Goal: Check status: Check status

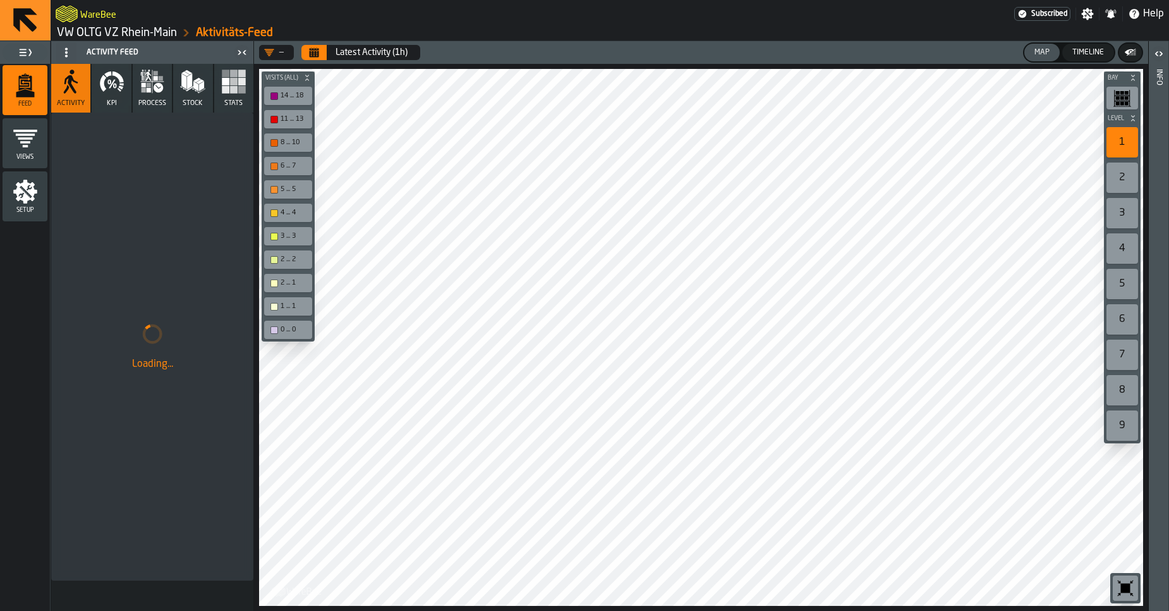
click at [137, 36] on link "VW OLTG VZ Rhein-Main" at bounding box center [117, 33] width 120 height 14
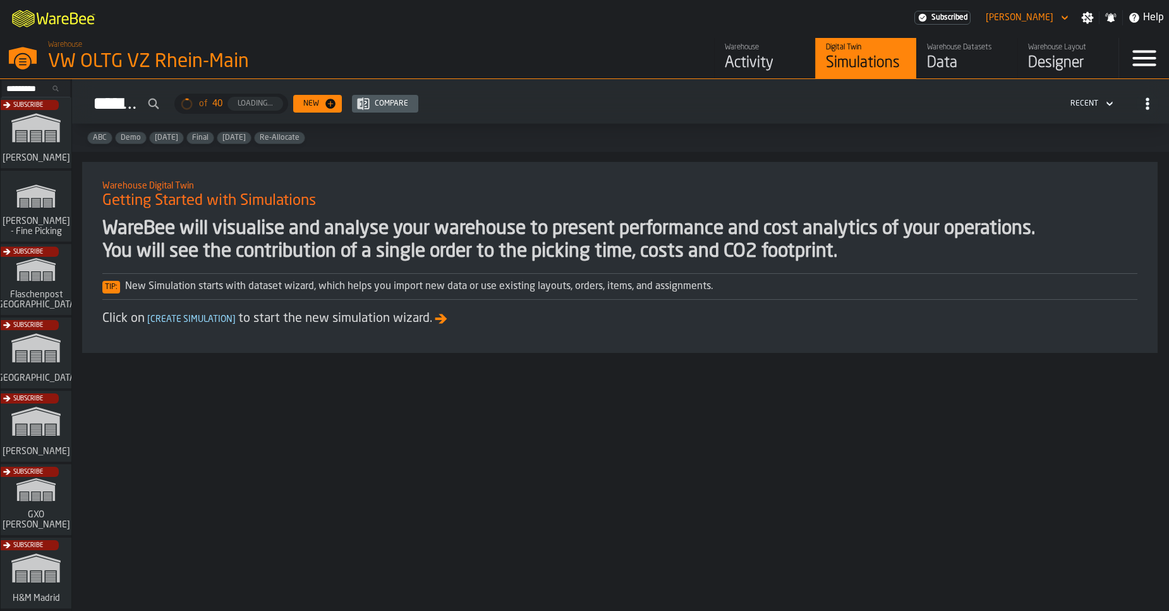
click at [946, 68] on div "Data" at bounding box center [967, 63] width 80 height 20
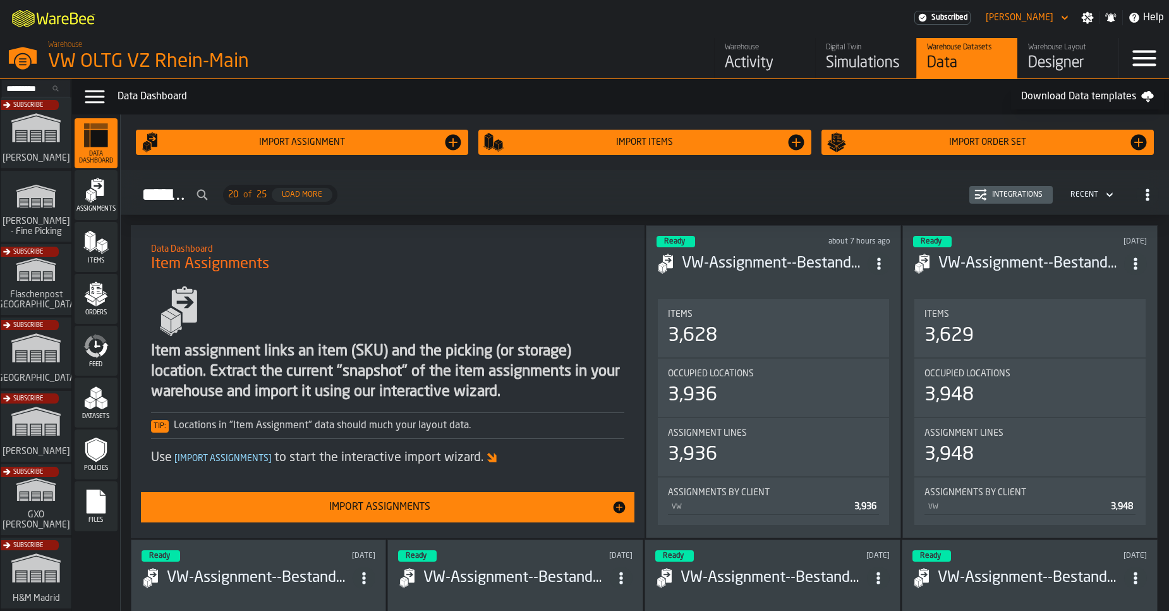
click at [101, 355] on icon "menu Feed" at bounding box center [103, 349] width 10 height 15
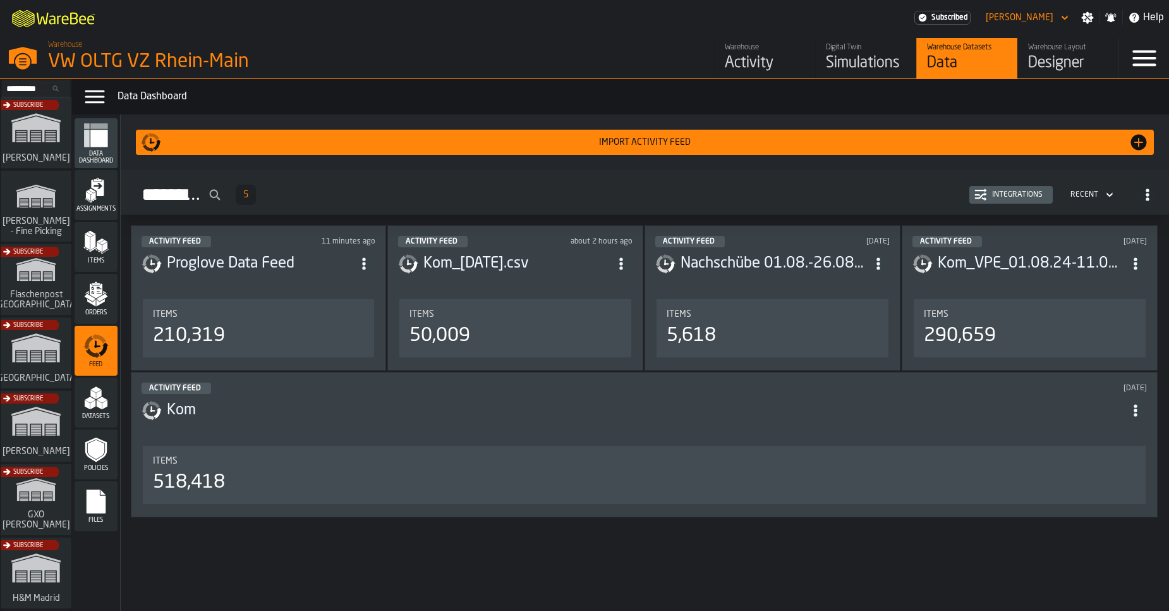
click at [1017, 201] on button "Integrations" at bounding box center [1011, 195] width 83 height 18
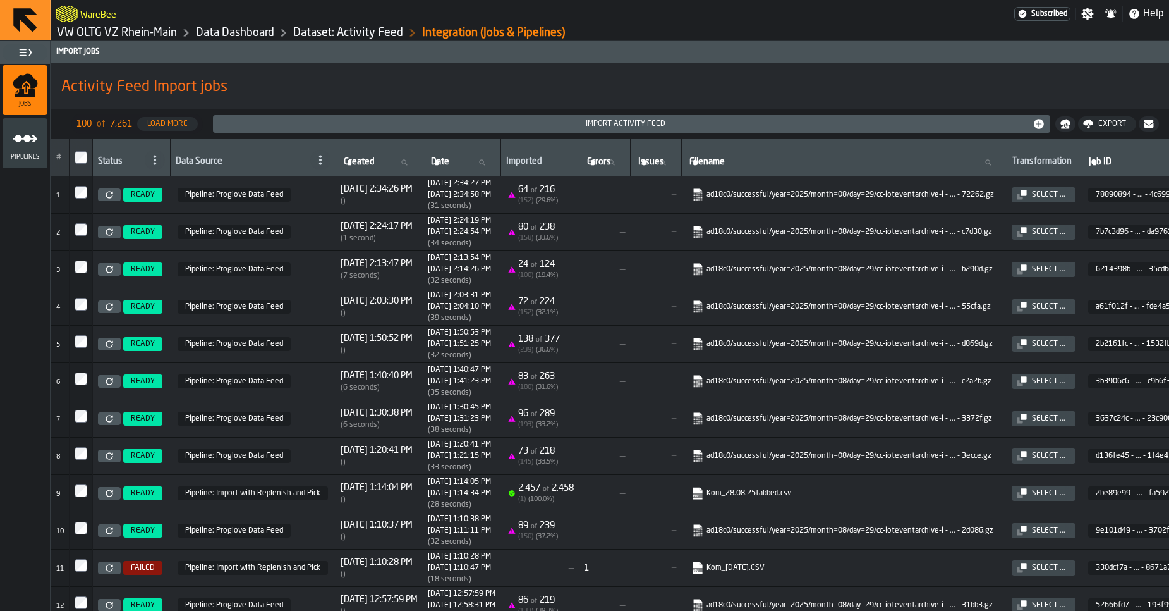
scroll to position [38, 0]
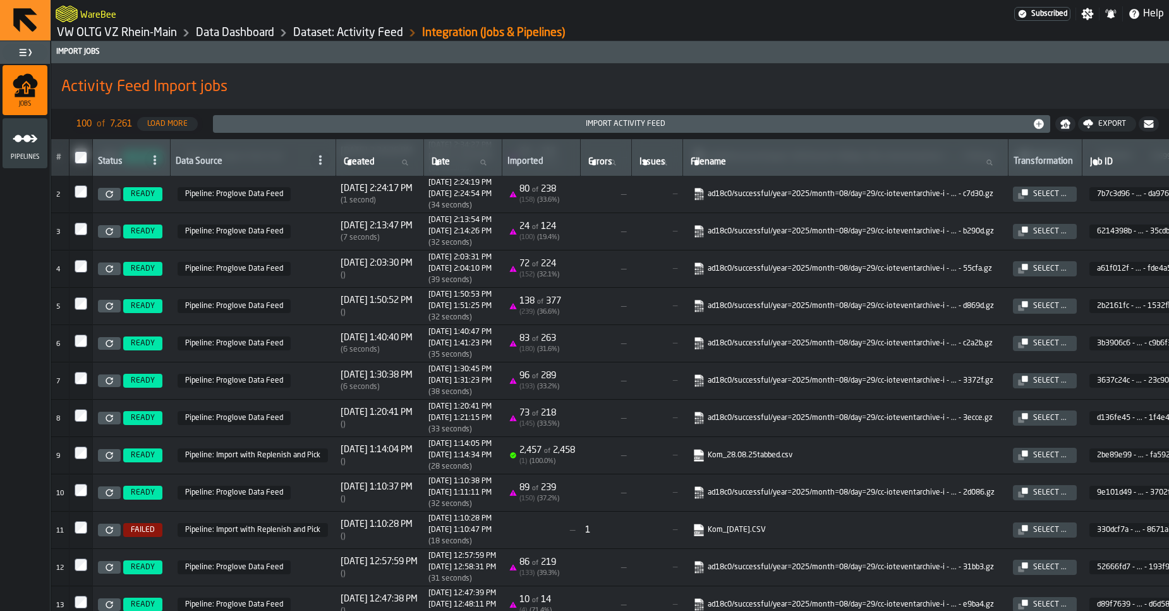
click at [87, 37] on link "VW OLTG VZ Rhein-Main" at bounding box center [117, 33] width 120 height 14
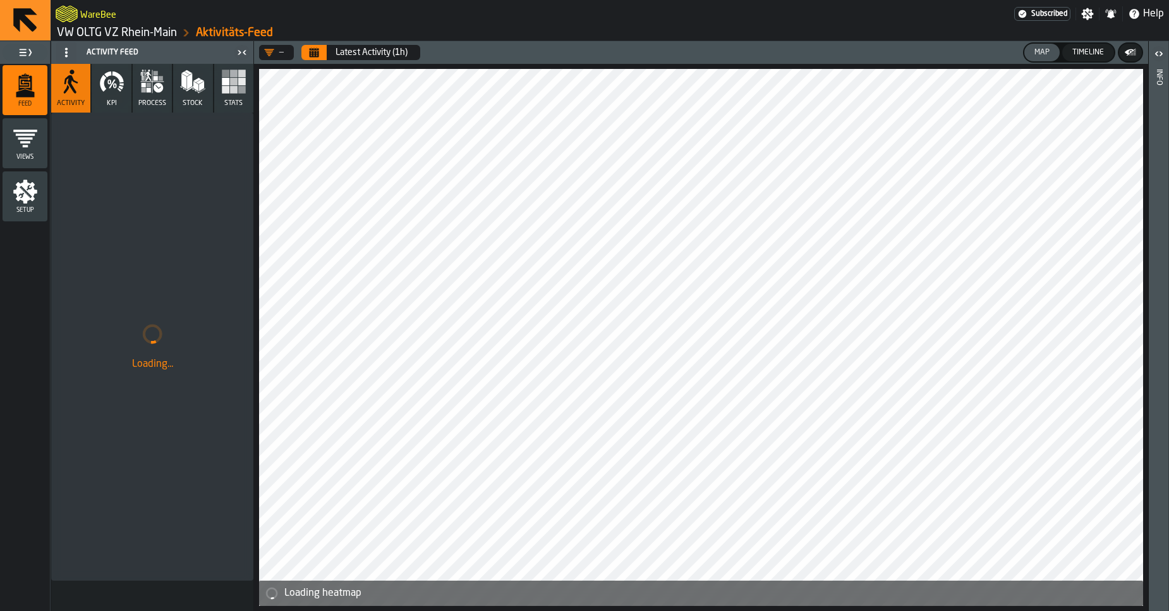
click at [314, 63] on header "— Latest Activity (1h) Map Timeline" at bounding box center [701, 52] width 894 height 23
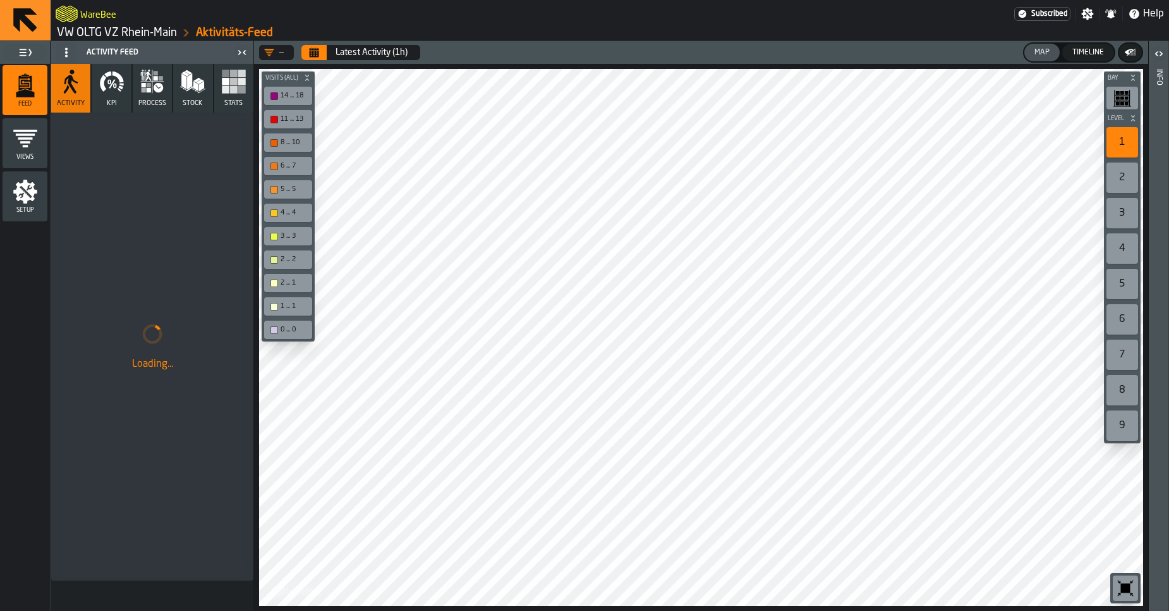
click at [315, 58] on button "Calendar" at bounding box center [314, 52] width 25 height 15
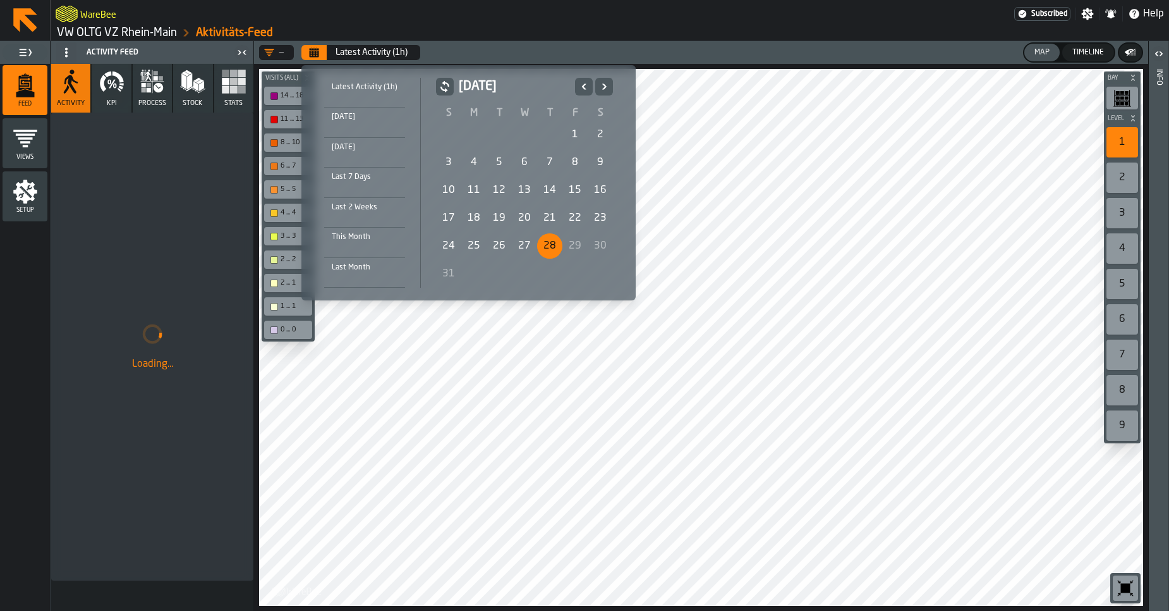
click at [572, 244] on div "29" at bounding box center [575, 245] width 25 height 25
click at [597, 248] on div "30" at bounding box center [600, 245] width 25 height 25
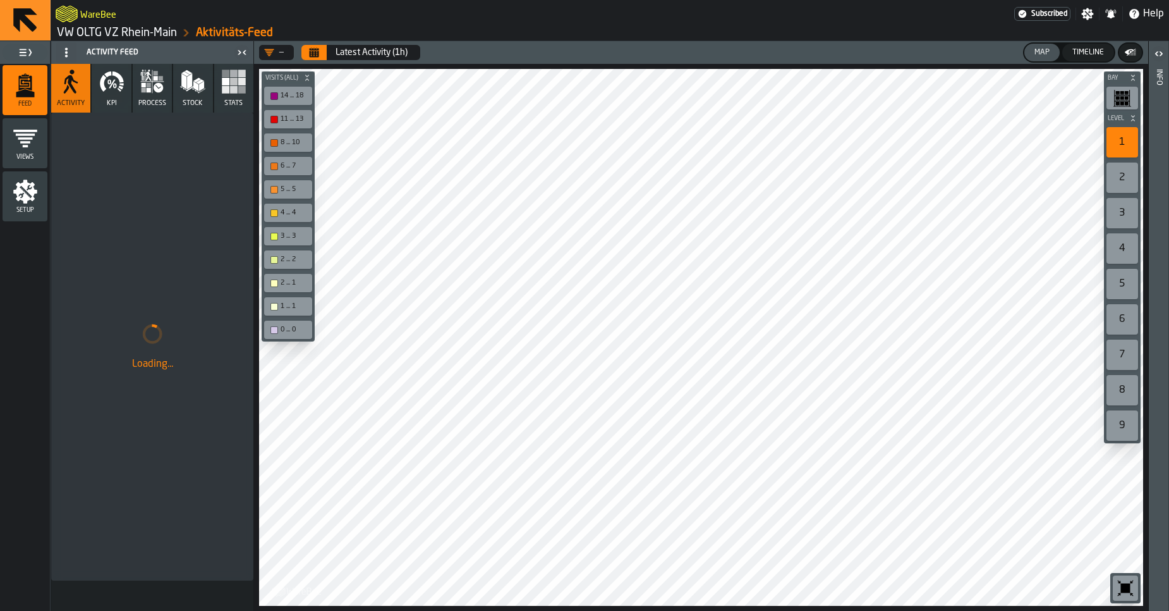
click at [32, 191] on icon "menu Setup" at bounding box center [25, 192] width 24 height 24
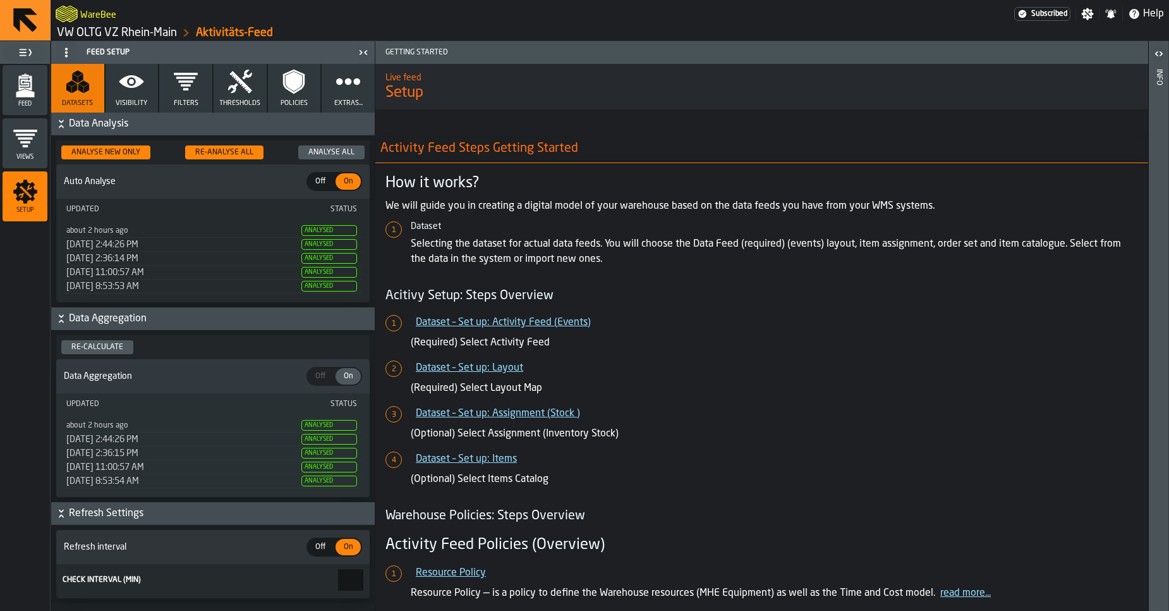
click at [130, 99] on button "Visibility" at bounding box center [132, 88] width 53 height 49
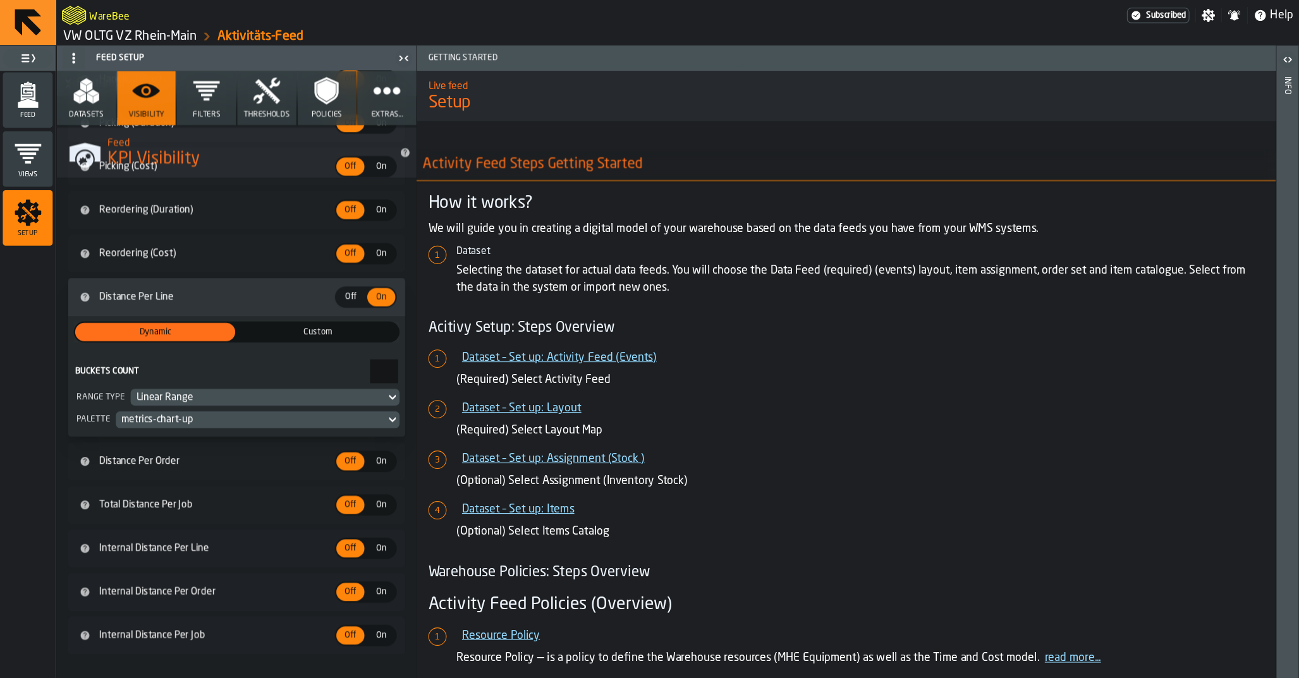
scroll to position [4902, 0]
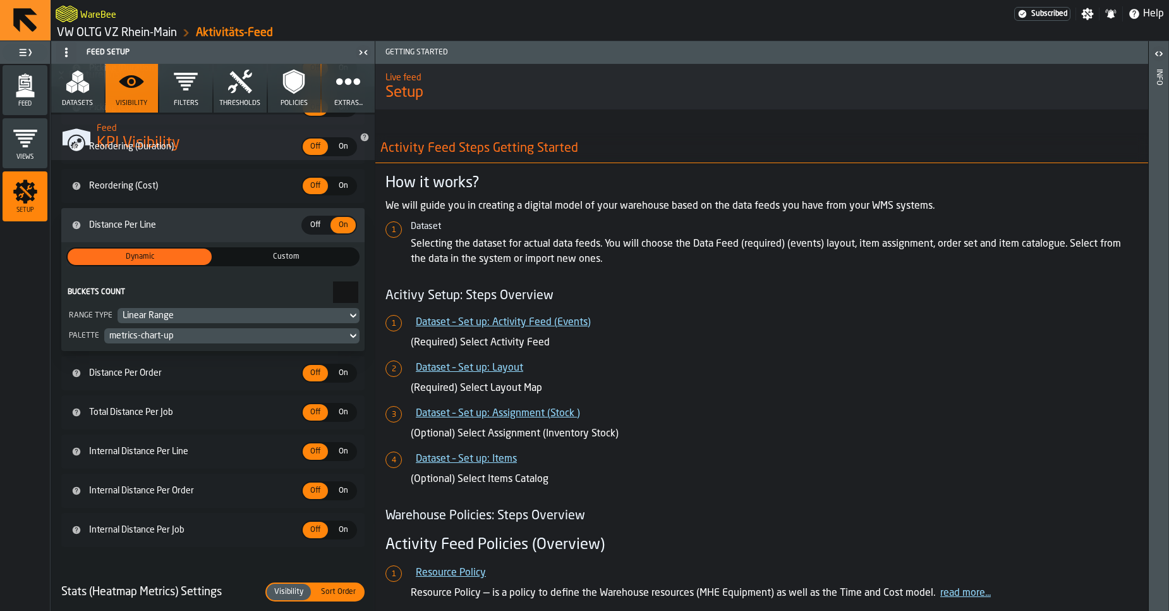
click at [24, 104] on span "Feed" at bounding box center [25, 104] width 45 height 7
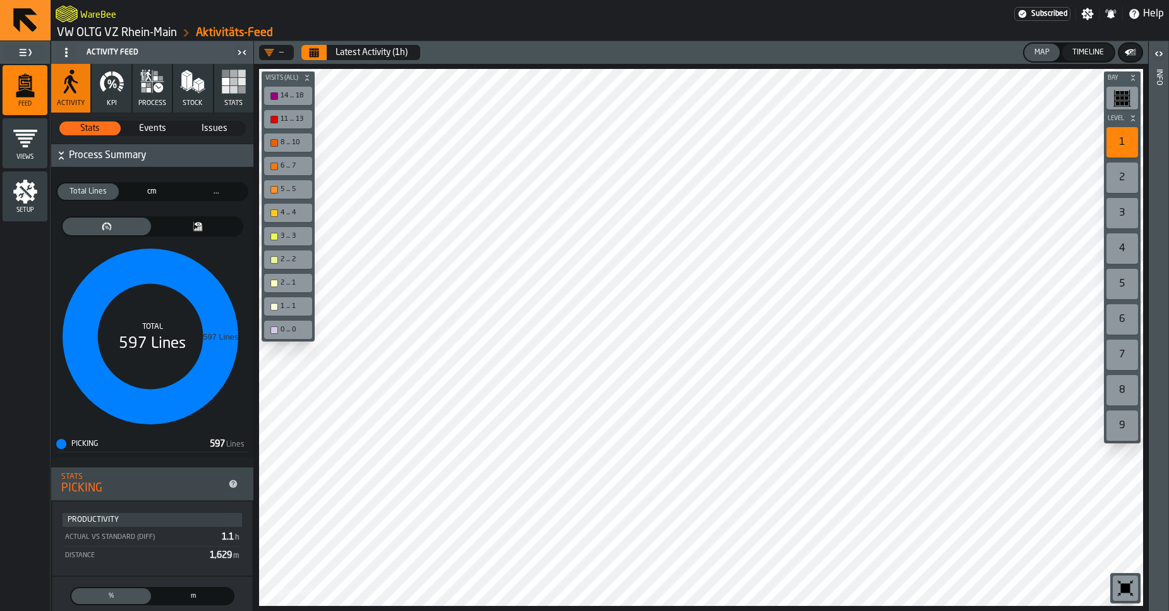
click at [113, 95] on button "KPI" at bounding box center [111, 88] width 39 height 49
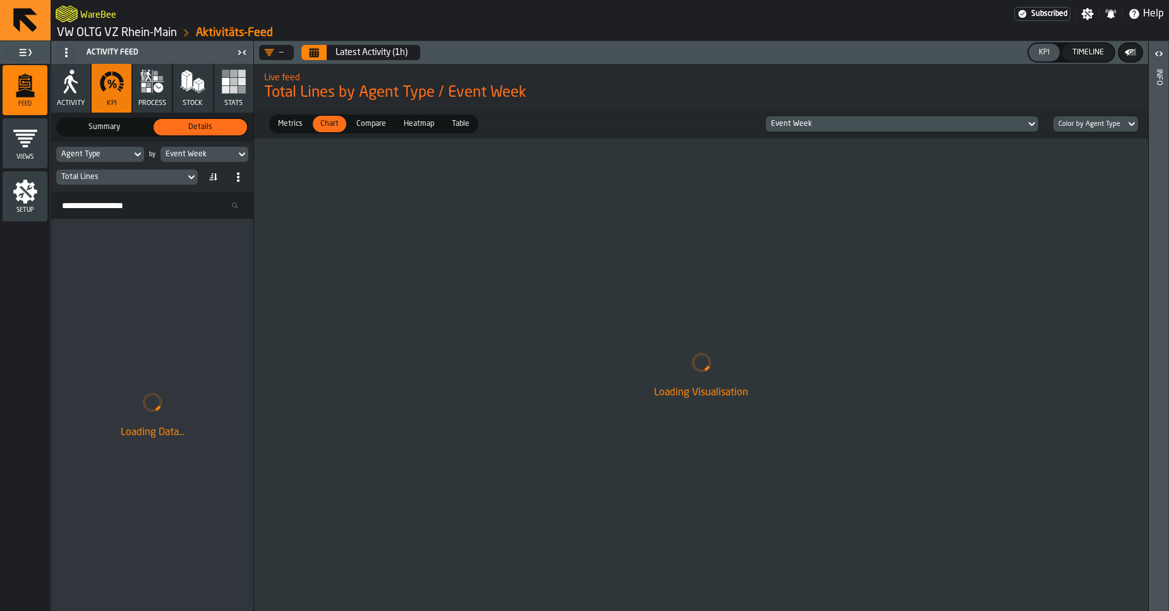
click at [140, 176] on div "Total Lines" at bounding box center [120, 177] width 119 height 9
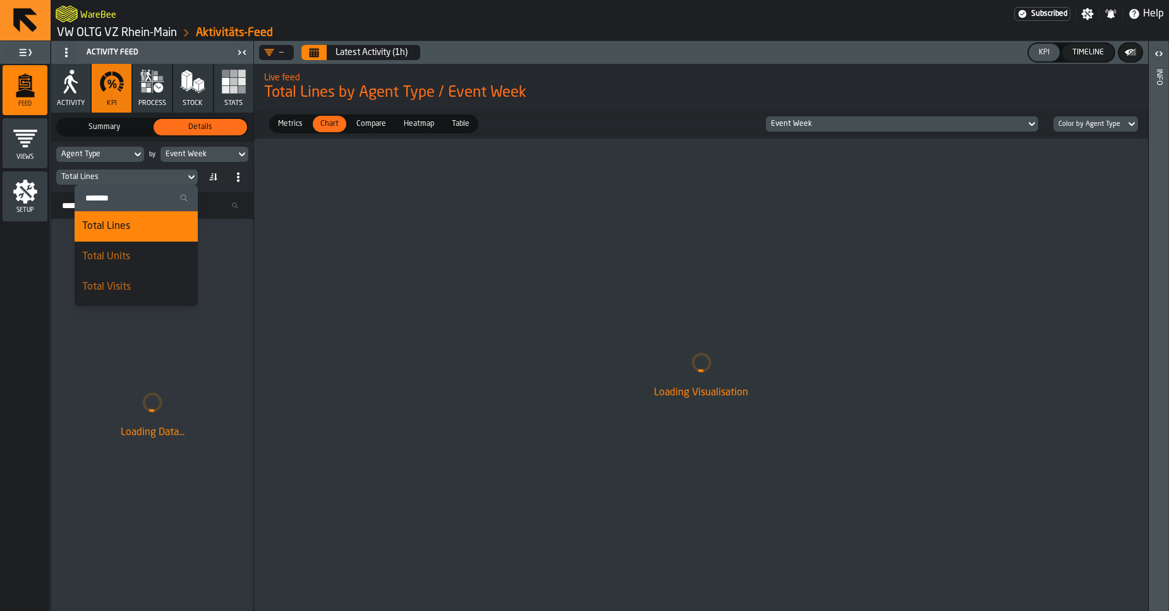
click at [124, 199] on input "Search" at bounding box center [136, 198] width 113 height 16
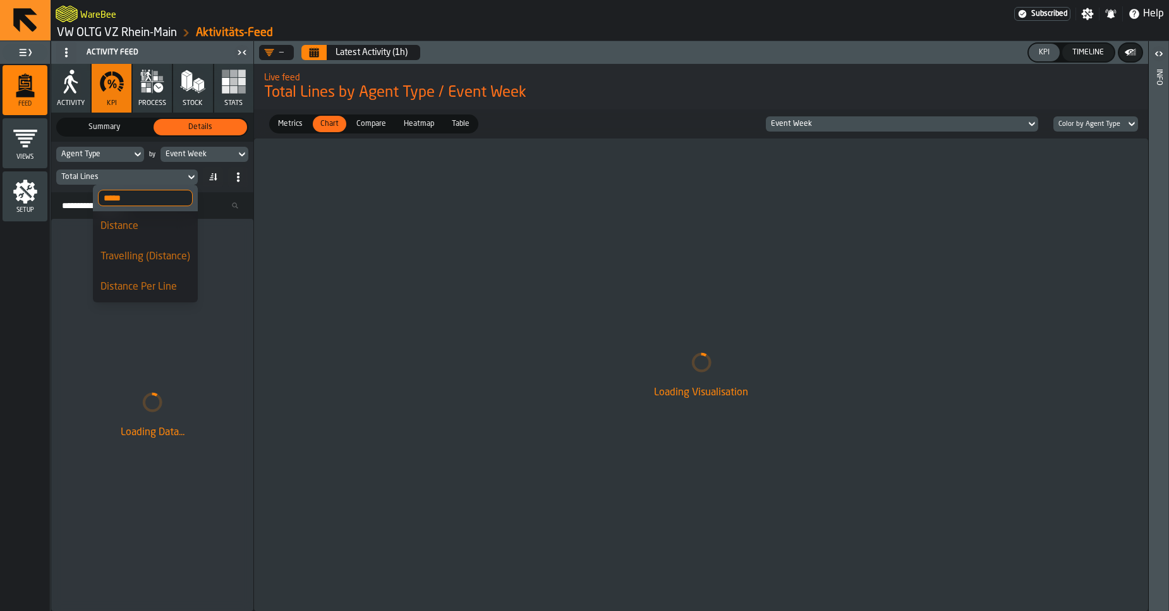
type input "*****"
click at [161, 286] on div "Distance Per Line" at bounding box center [146, 286] width 90 height 15
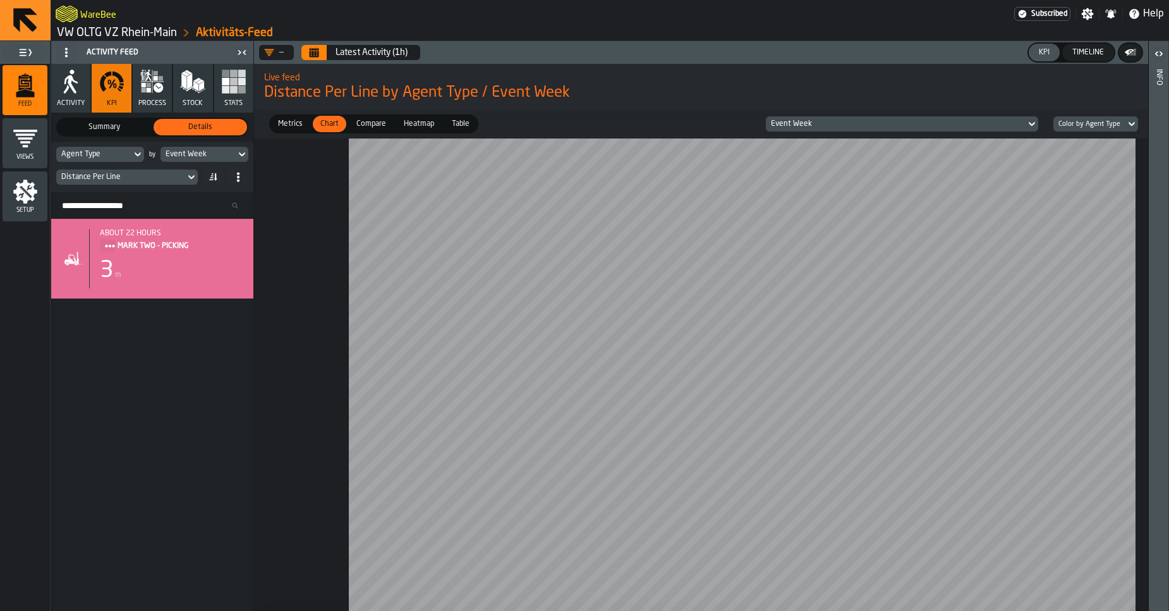
click at [309, 50] on icon "Calendar" at bounding box center [314, 52] width 10 height 10
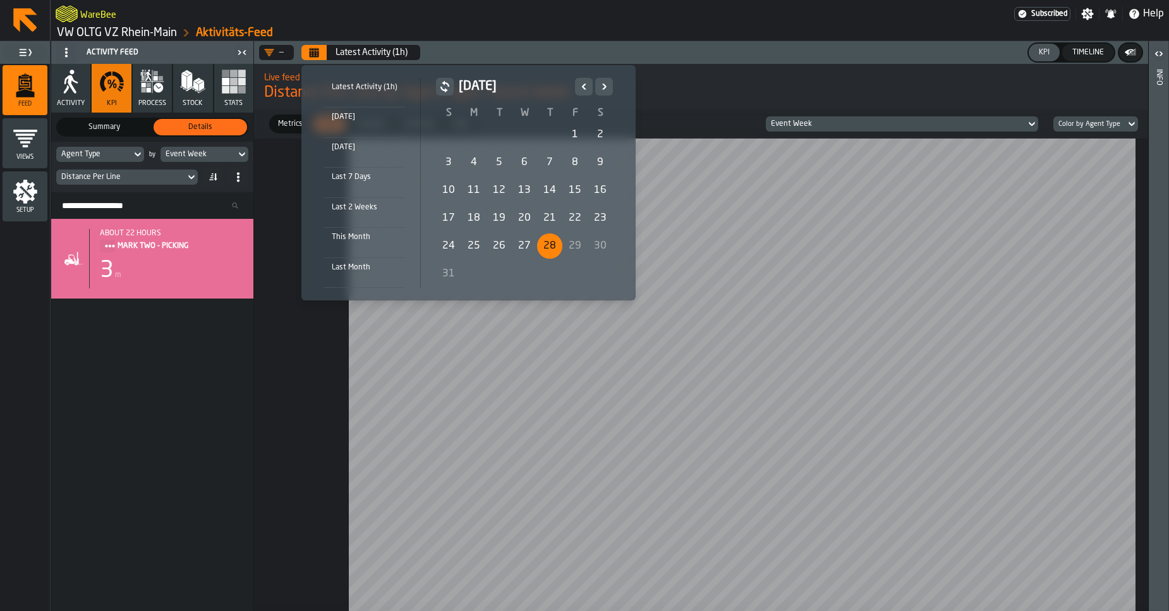
click at [573, 136] on div "1" at bounding box center [575, 134] width 25 height 25
